Goal: Ask a question

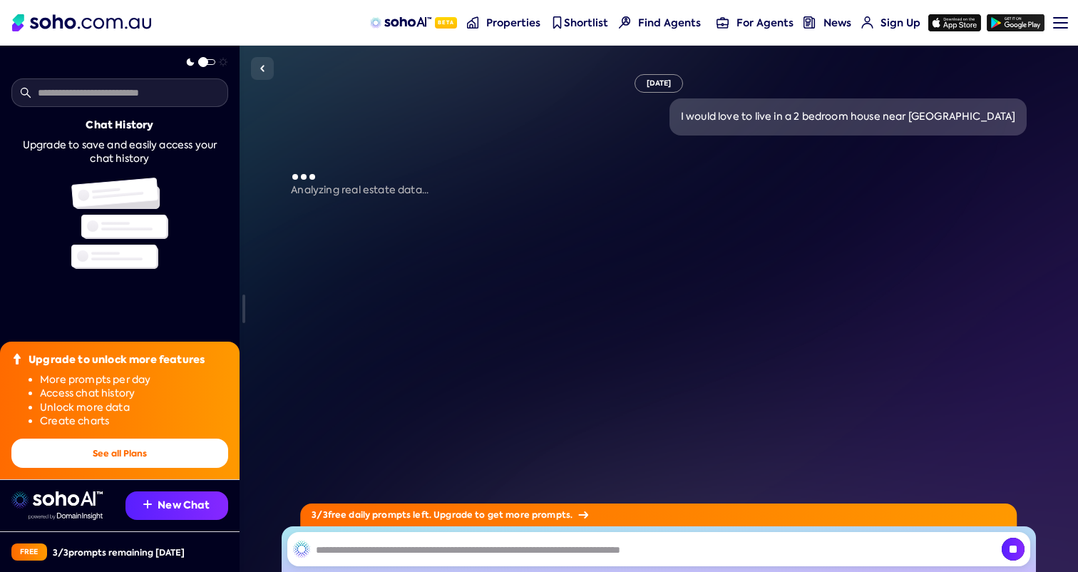
click at [274, 128] on div "[DATE] I would love to live in a 2 bedroom house near [GEOGRAPHIC_DATA] [GEOGRA…" at bounding box center [659, 309] width 839 height 526
click at [266, 146] on div "[DATE] I would love to live in a 2 bedroom house near [GEOGRAPHIC_DATA] [GEOGRA…" at bounding box center [659, 309] width 839 height 526
click at [260, 130] on div "[DATE] I would love to live in a 2 bedroom house near [GEOGRAPHIC_DATA] Searchi…" at bounding box center [659, 309] width 839 height 526
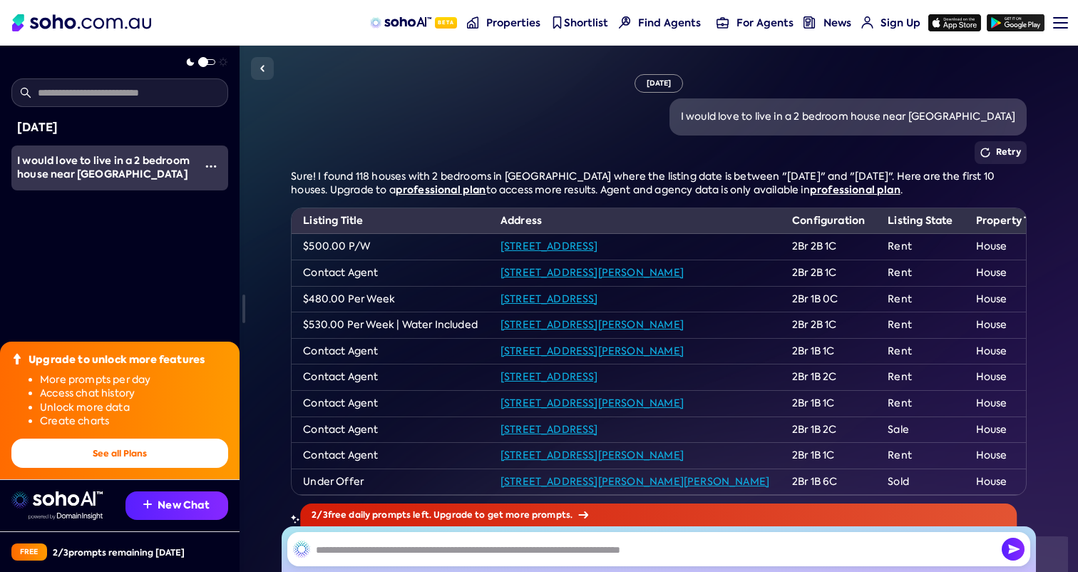
click at [364, 141] on div "Retry" at bounding box center [658, 152] width 735 height 23
click at [323, 159] on div "Retry" at bounding box center [658, 152] width 735 height 23
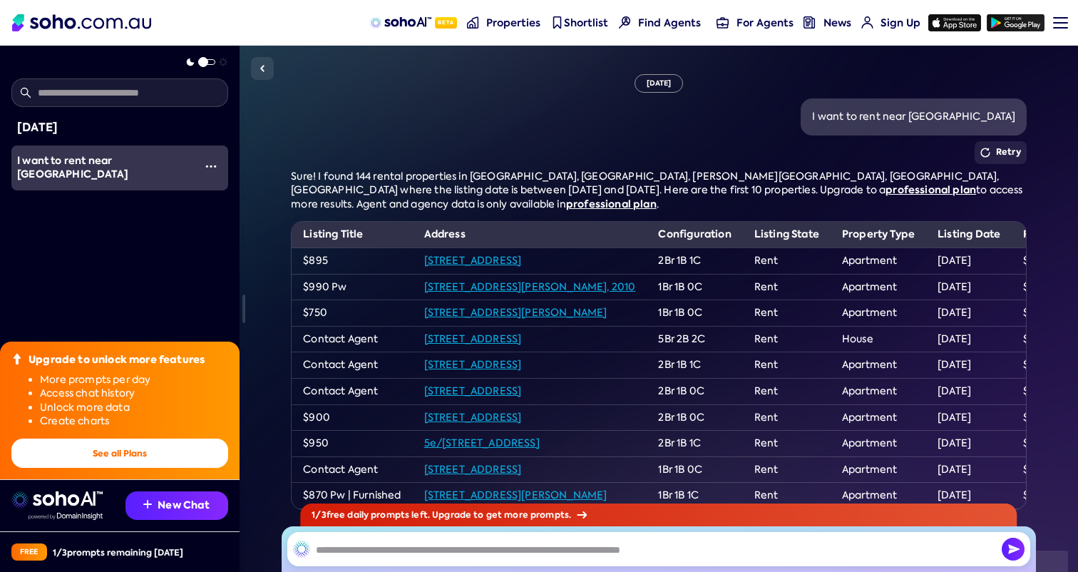
click at [379, 189] on span "Sure! I found 144 rental properties in [GEOGRAPHIC_DATA], [GEOGRAPHIC_DATA], [P…" at bounding box center [645, 183] width 708 height 27
click at [427, 188] on span "Sure! I found 144 rental properties in [GEOGRAPHIC_DATA], [GEOGRAPHIC_DATA], [P…" at bounding box center [645, 183] width 708 height 27
click at [397, 189] on span "Sure! I found 144 rental properties in [GEOGRAPHIC_DATA], [GEOGRAPHIC_DATA], [P…" at bounding box center [645, 183] width 708 height 27
click at [260, 178] on div "Tue, September 2 I want to rent near Ascham School Retry Sure! I found 144 rent…" at bounding box center [659, 309] width 839 height 526
